Goal: Find specific page/section

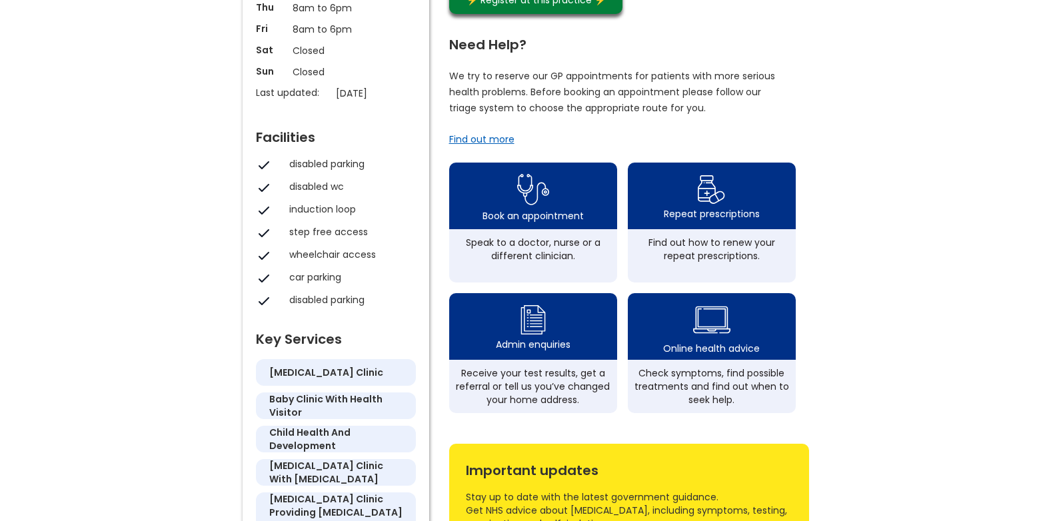
scroll to position [333, 0]
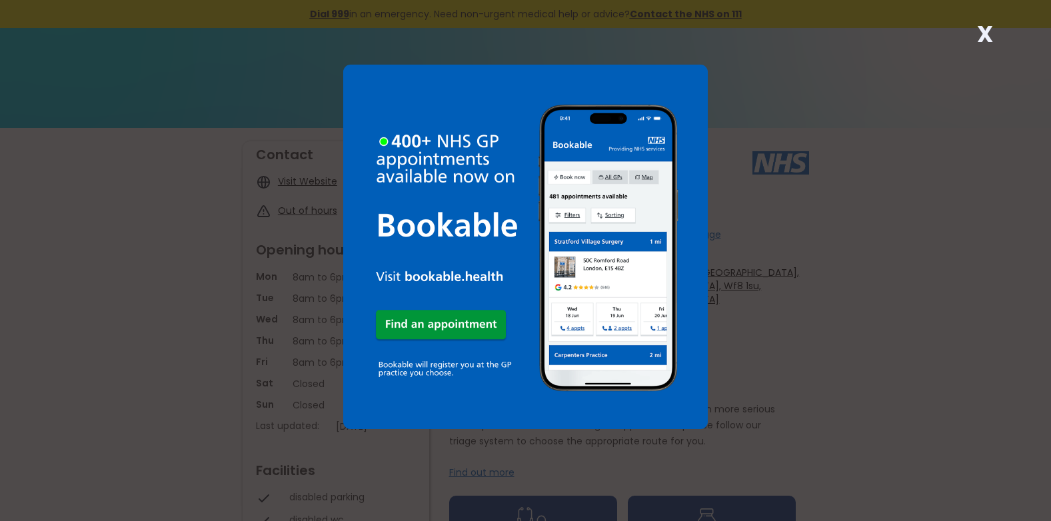
click at [981, 31] on strong "X" at bounding box center [985, 34] width 16 height 32
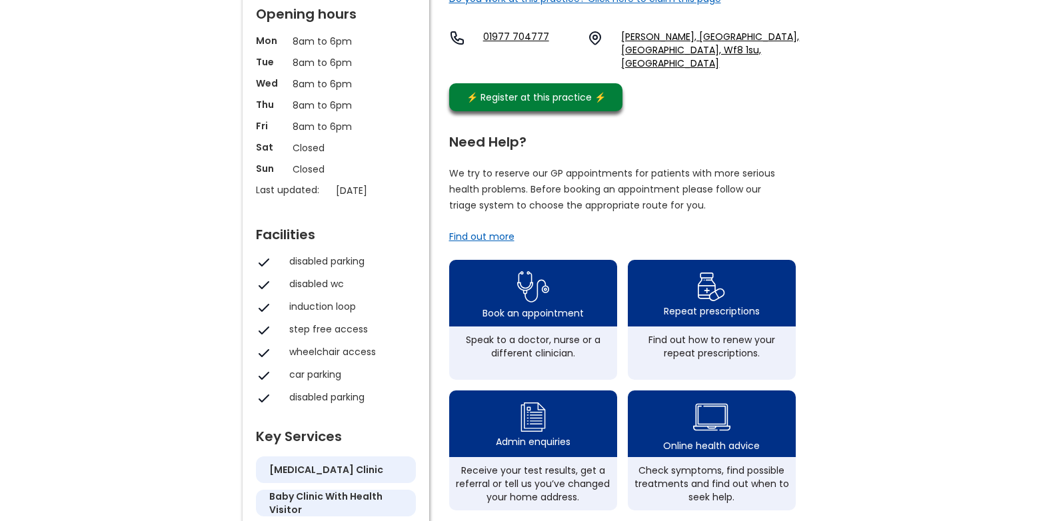
scroll to position [400, 0]
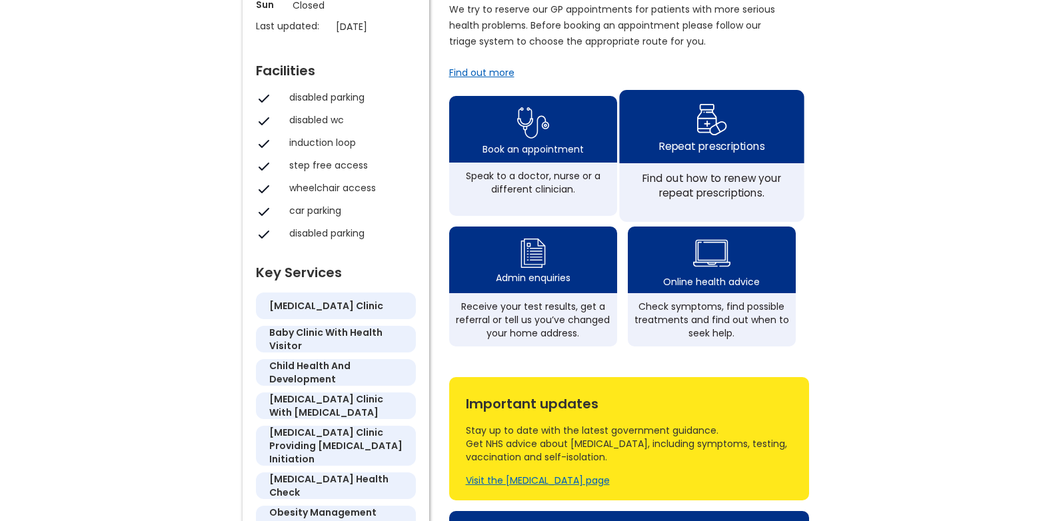
click at [702, 139] on div "Repeat prescriptions" at bounding box center [710, 146] width 105 height 15
click at [703, 112] on img at bounding box center [711, 119] width 31 height 39
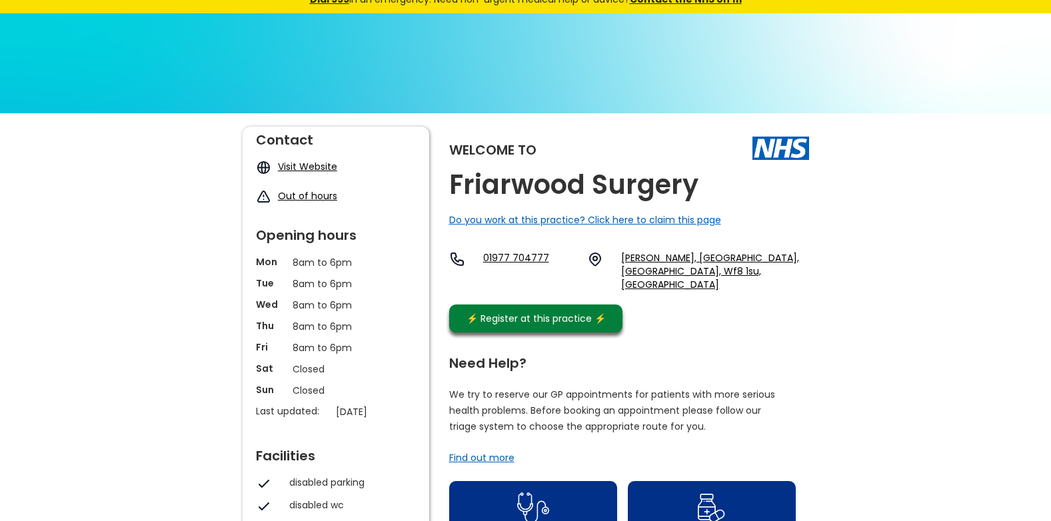
scroll to position [0, 0]
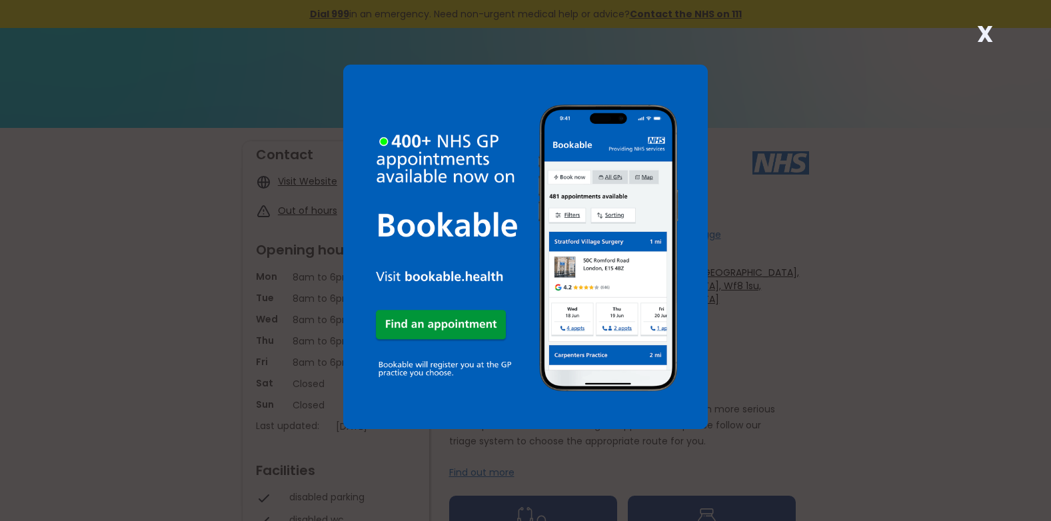
click at [985, 29] on strong "X" at bounding box center [985, 34] width 16 height 32
